Goal: Information Seeking & Learning: Stay updated

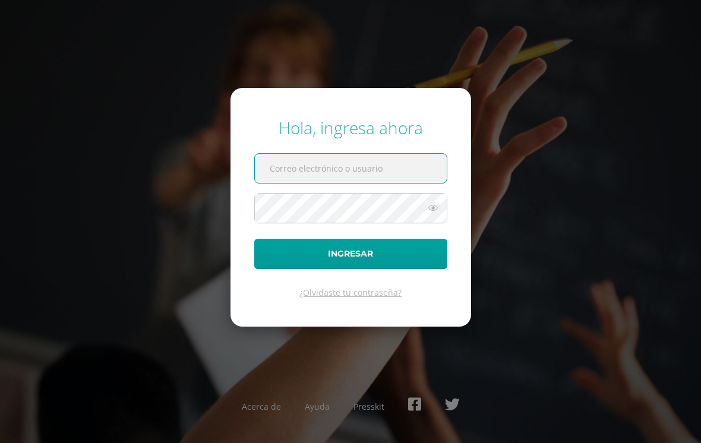
type input "20190229"
click at [351, 263] on button "Ingresar" at bounding box center [350, 254] width 193 height 30
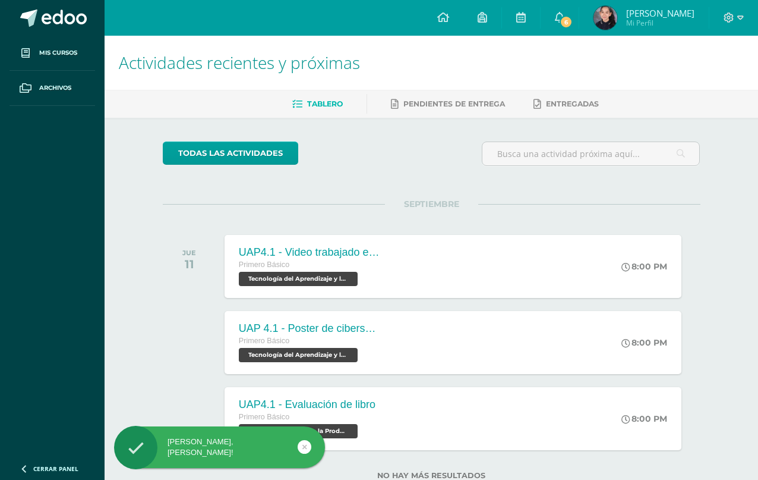
click at [579, 12] on link "6" at bounding box center [560, 18] width 38 height 36
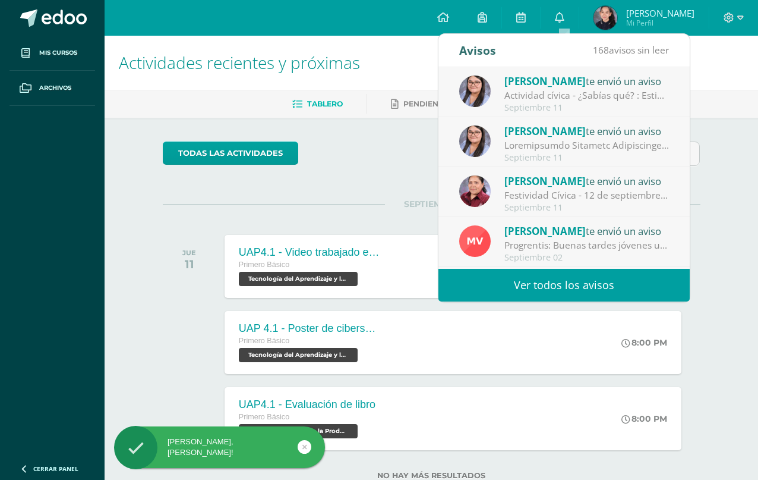
click at [619, 96] on div "Actividad cívica - ¿Sabías qué? : Estimados jóvenes reciban un cordial saludo, …" at bounding box center [587, 96] width 165 height 14
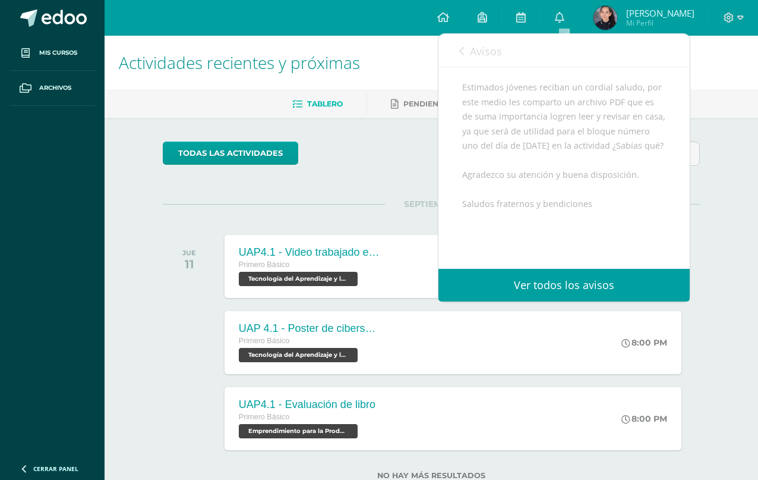
scroll to position [105, 0]
click at [471, 58] on span "Avisos" at bounding box center [486, 51] width 32 height 14
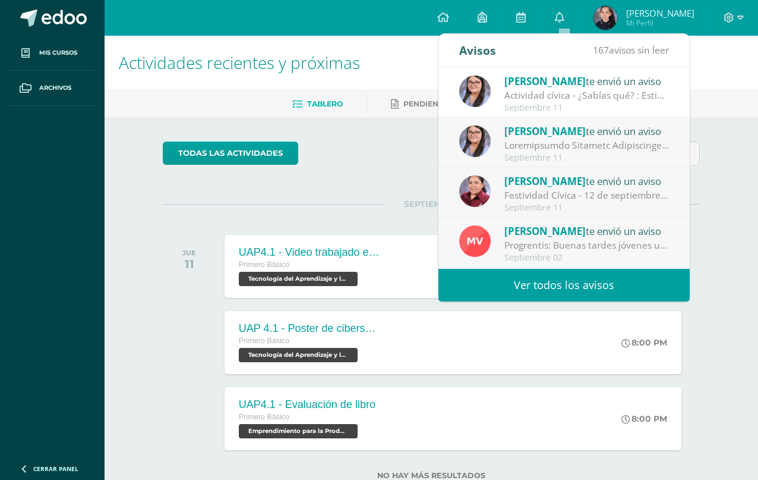
click at [625, 147] on div at bounding box center [587, 145] width 165 height 14
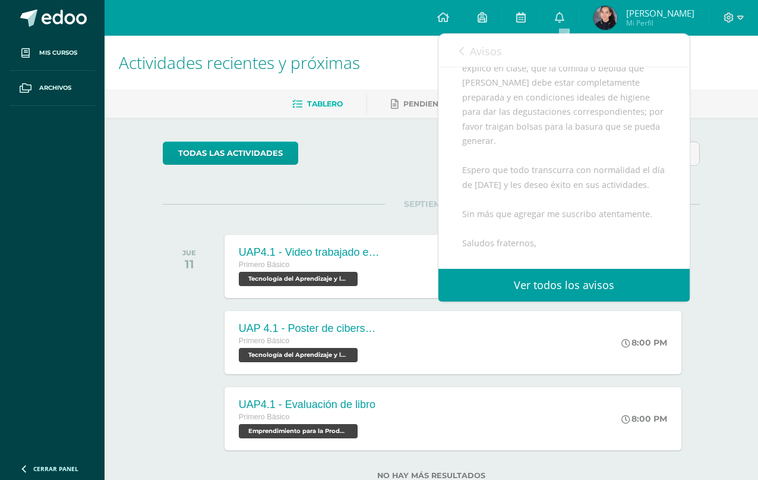
scroll to position [561, 0]
click at [465, 42] on link "Avisos" at bounding box center [480, 51] width 43 height 34
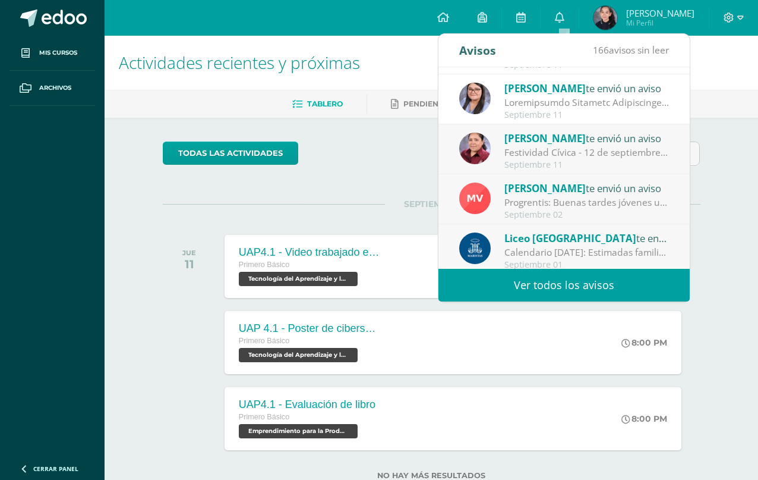
scroll to position [44, 0]
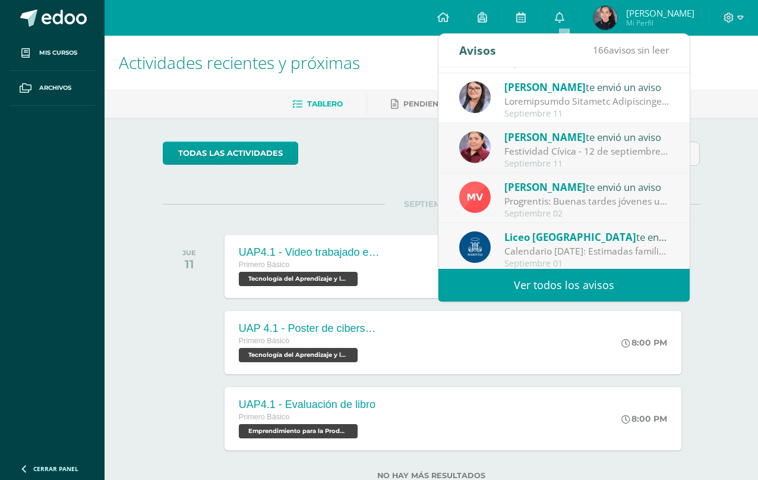
click at [650, 141] on div "Priscila Aguilar te envió un aviso" at bounding box center [587, 136] width 165 height 15
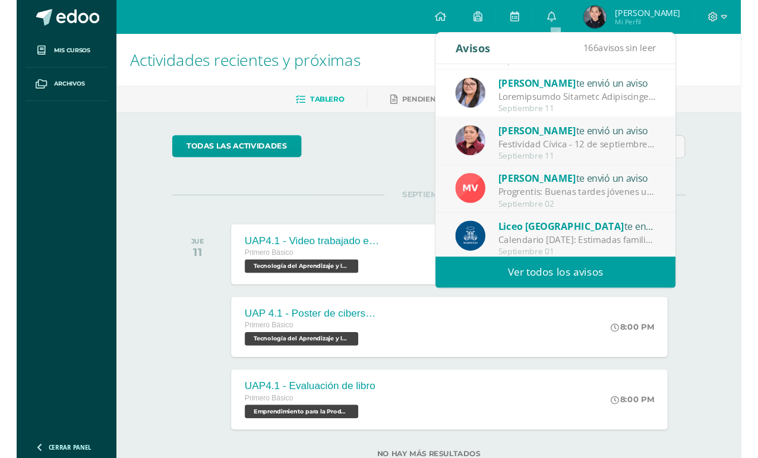
scroll to position [154, 0]
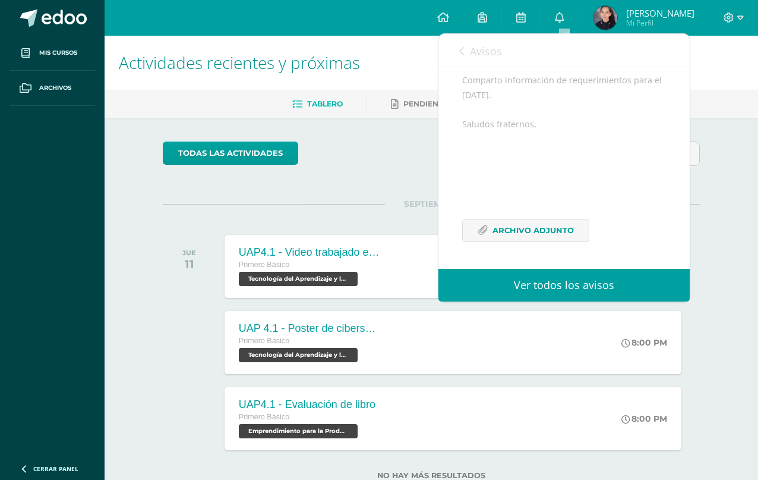
click at [619, 141] on div "Buen día estimadas familias. Comparto información de requerimientos para el vie…" at bounding box center [564, 150] width 204 height 212
click at [565, 232] on span "Archivo Adjunto" at bounding box center [533, 230] width 81 height 22
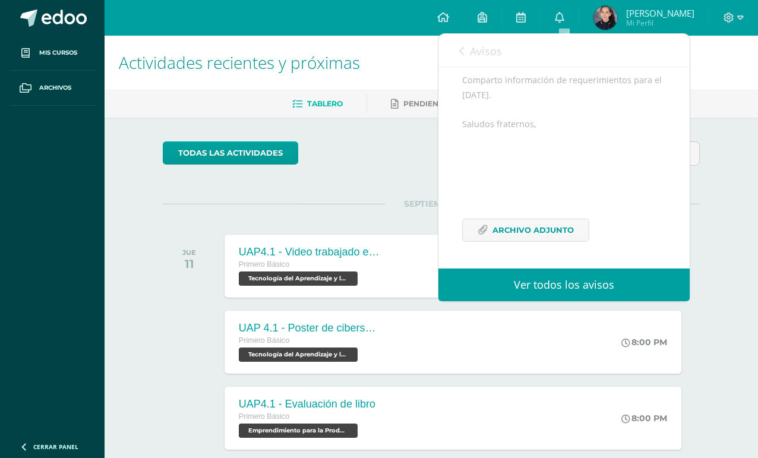
click at [467, 53] on link "Avisos" at bounding box center [480, 51] width 43 height 34
